Goal: Transaction & Acquisition: Purchase product/service

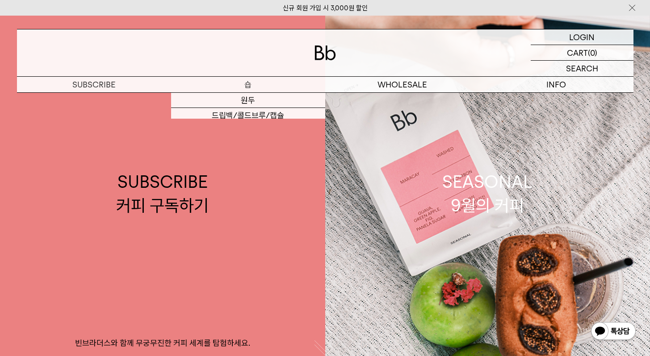
click at [268, 79] on p "숍" at bounding box center [248, 85] width 154 height 16
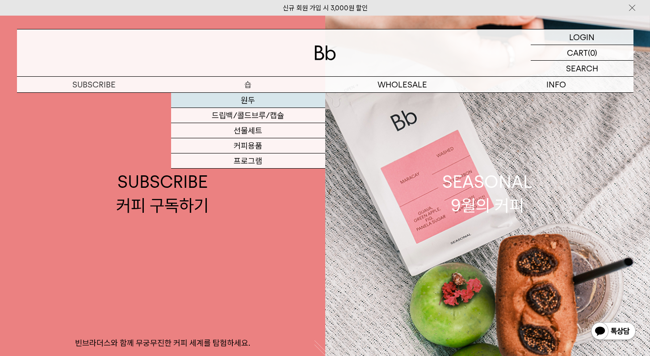
click at [252, 96] on link "원두" at bounding box center [248, 100] width 154 height 15
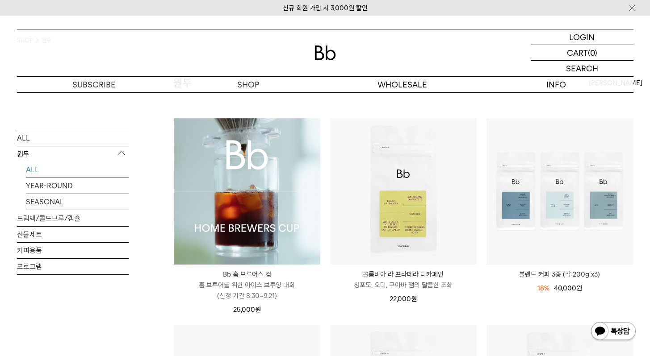
scroll to position [60, 0]
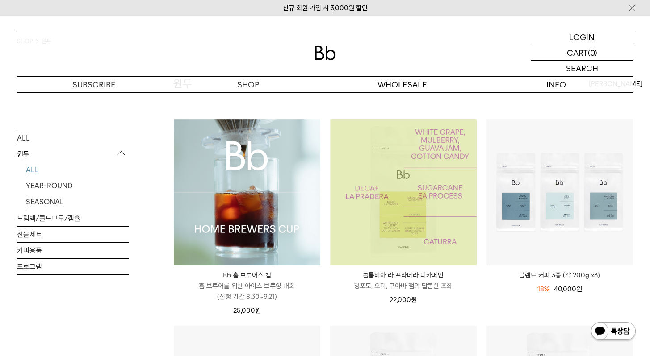
click at [409, 181] on img at bounding box center [403, 192] width 147 height 147
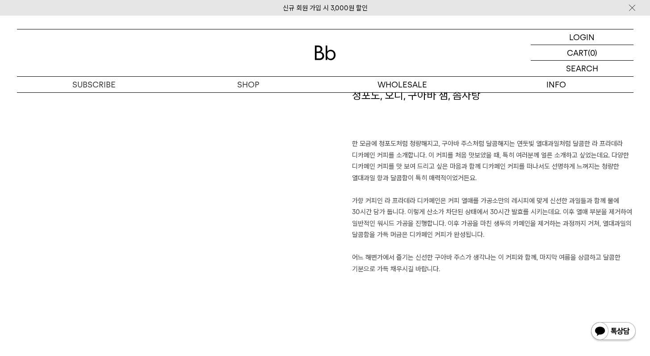
scroll to position [638, 0]
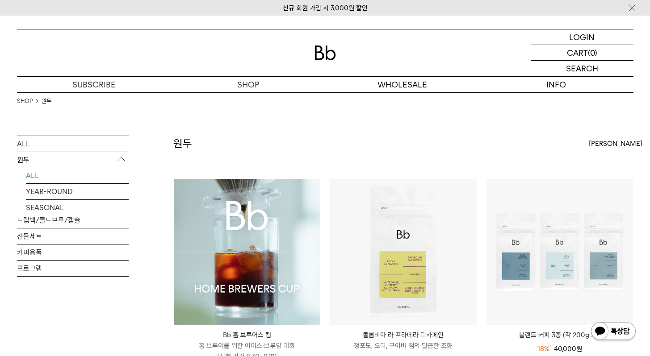
scroll to position [60, 0]
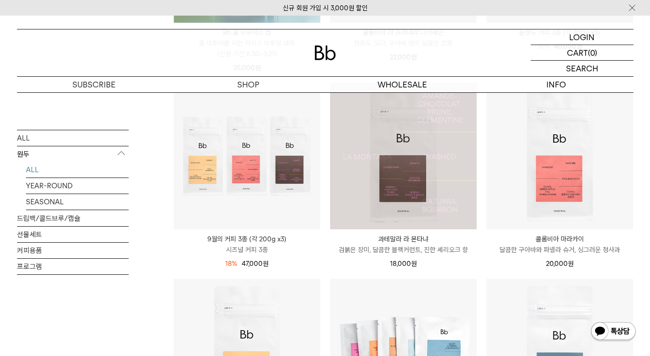
scroll to position [305, 0]
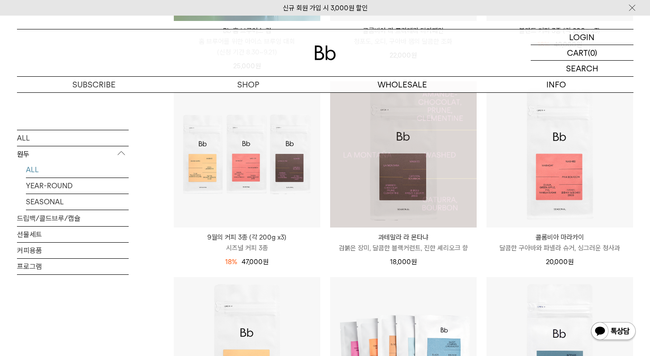
click at [402, 196] on img at bounding box center [403, 154] width 147 height 147
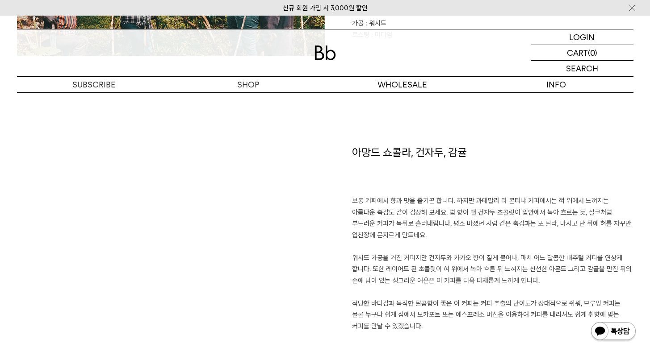
scroll to position [625, 0]
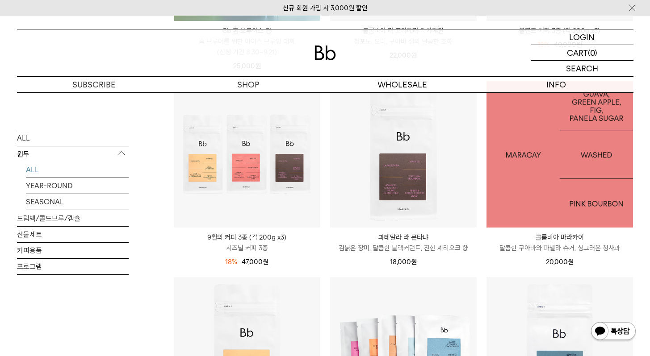
click at [511, 212] on img at bounding box center [559, 154] width 147 height 147
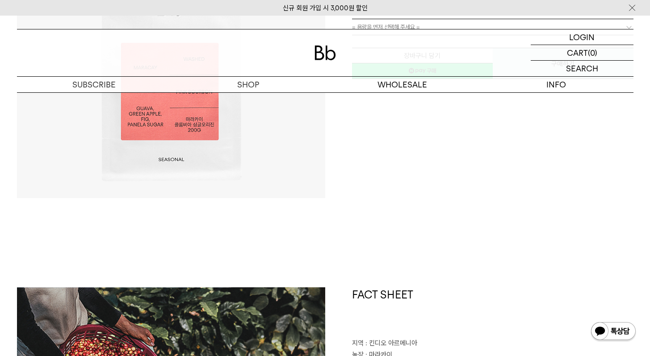
scroll to position [224, 0]
